Goal: Find specific page/section: Find specific page/section

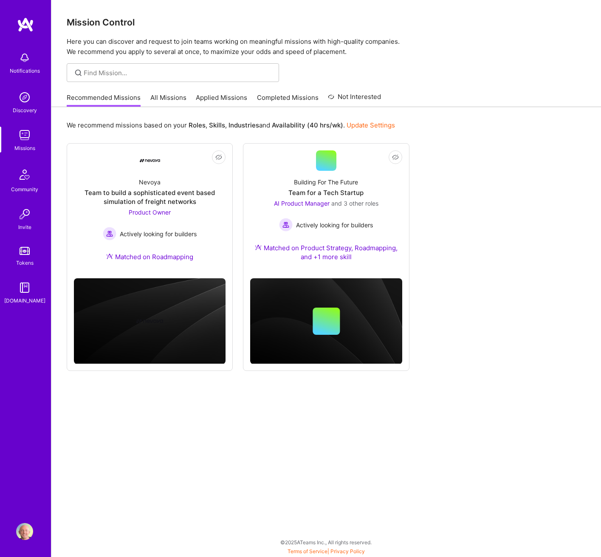
click at [161, 99] on link "All Missions" at bounding box center [168, 100] width 36 height 14
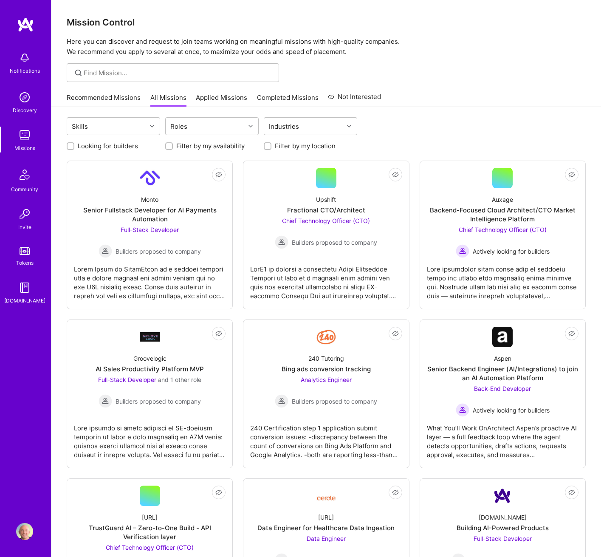
click at [117, 150] on label "Looking for builders" at bounding box center [108, 146] width 60 height 9
click at [74, 150] on input "Looking for builders" at bounding box center [71, 147] width 6 height 6
checkbox input "true"
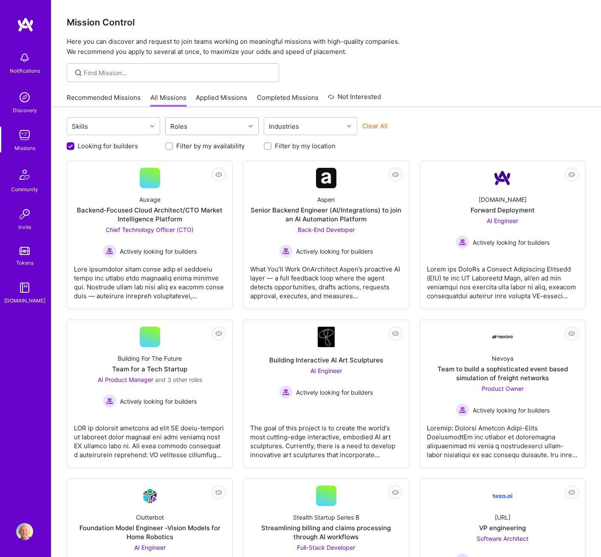
click at [210, 130] on div "Roles" at bounding box center [205, 126] width 79 height 17
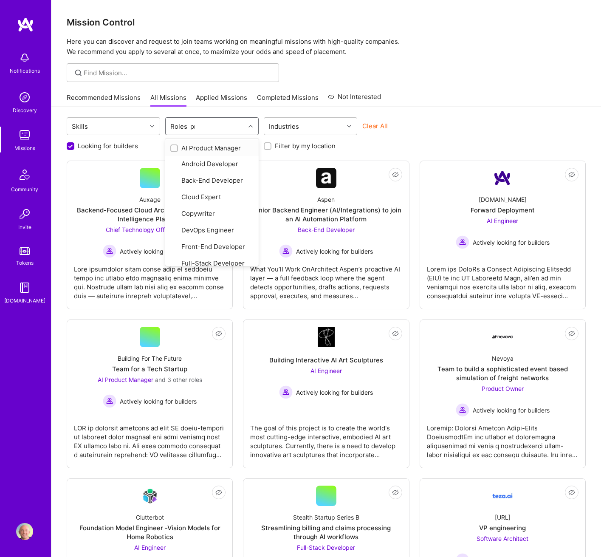
type input "prod"
click at [204, 151] on div "AI Product Manager" at bounding box center [211, 148] width 83 height 9
checkbox input "true"
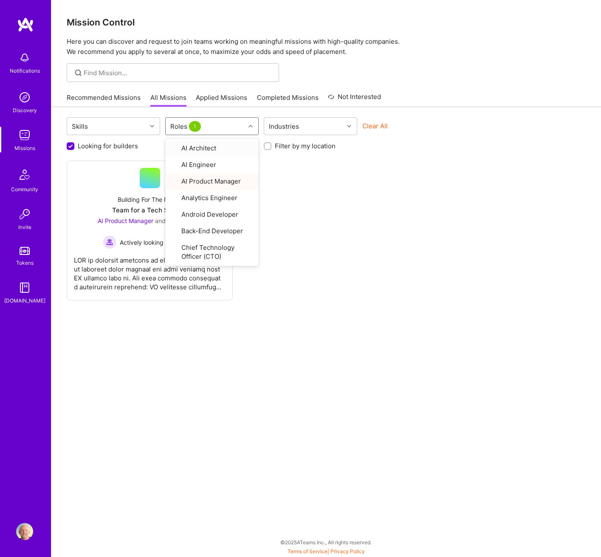
click at [215, 129] on div "Roles 1" at bounding box center [205, 126] width 79 height 17
type input "prod"
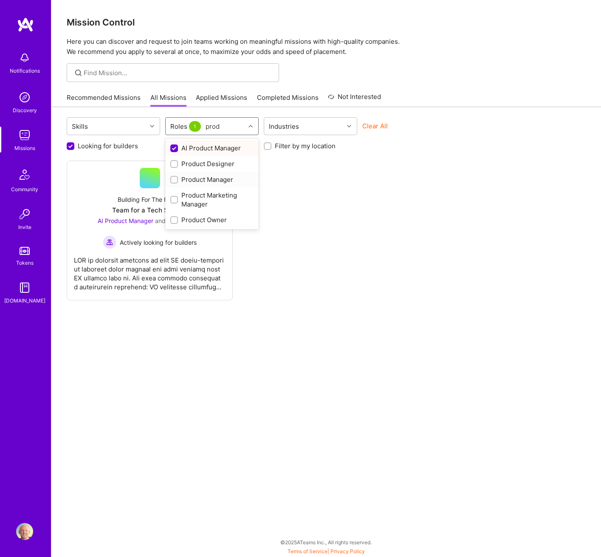
drag, startPoint x: 208, startPoint y: 180, endPoint x: 208, endPoint y: 176, distance: 4.7
click at [208, 180] on div "Product Manager" at bounding box center [211, 179] width 83 height 9
checkbox input "true"
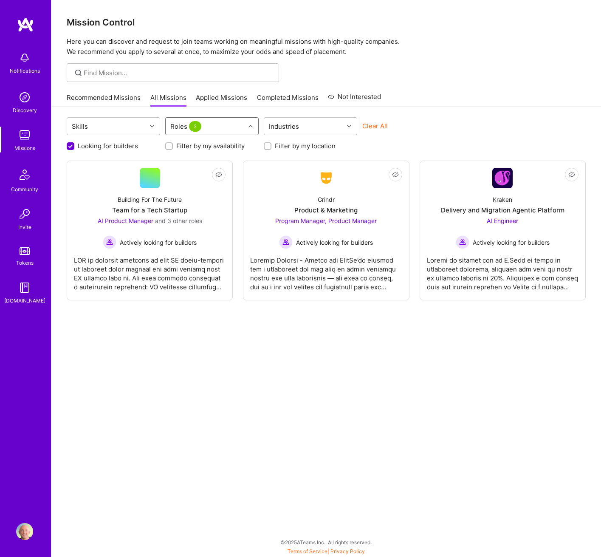
click at [226, 126] on div "Roles 2" at bounding box center [205, 126] width 79 height 17
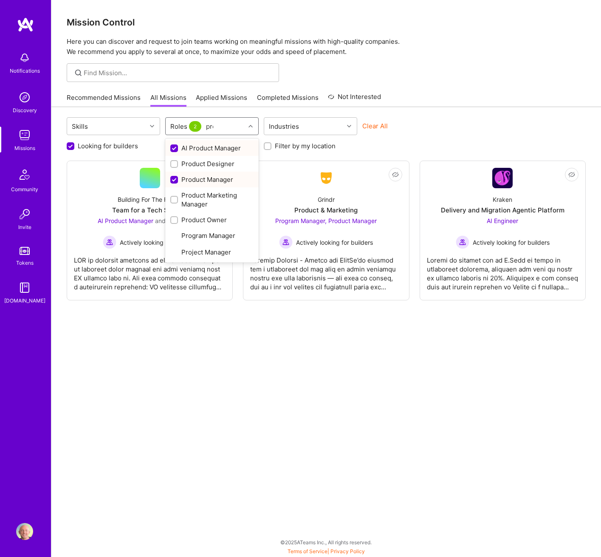
type input "produ"
click at [198, 204] on div "Product Marketing Manager" at bounding box center [211, 200] width 83 height 18
checkbox input "true"
type input "produ"
click at [207, 220] on div "Product Owner" at bounding box center [211, 219] width 83 height 9
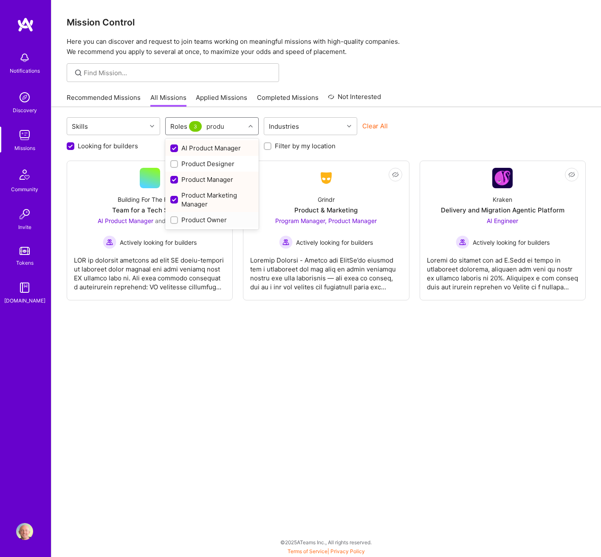
checkbox input "true"
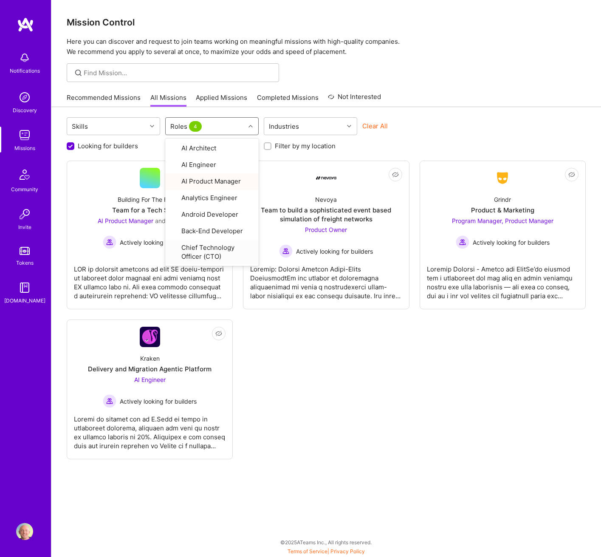
click at [442, 59] on div "Mission Control Here you can discover and request to join teams working on mean…" at bounding box center [326, 278] width 550 height 557
